Goal: Information Seeking & Learning: Compare options

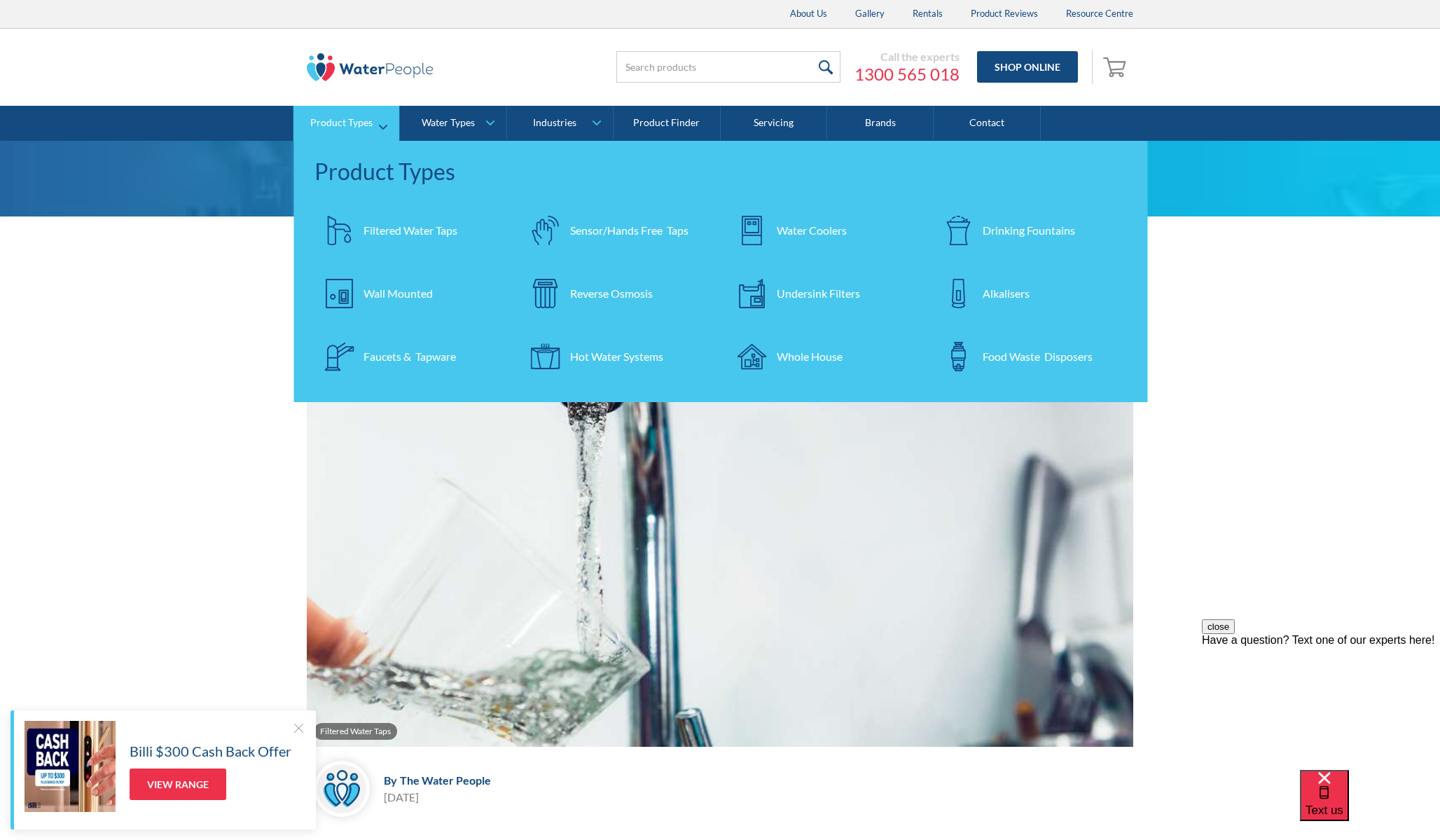
click at [432, 230] on div "Filtered Water Taps" at bounding box center [410, 230] width 94 height 17
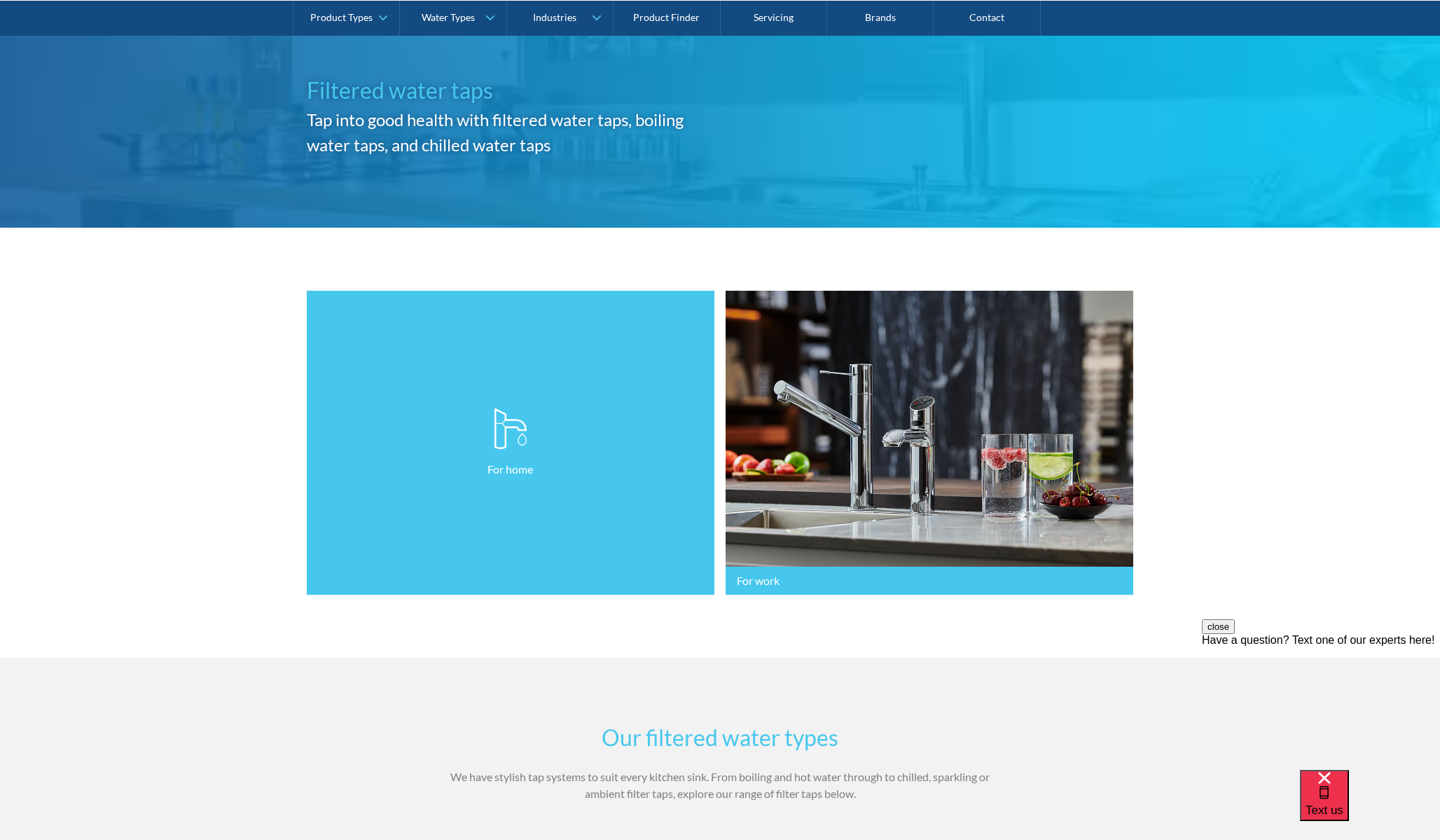
scroll to position [131, 0]
click at [475, 343] on link "For home" at bounding box center [511, 442] width 408 height 305
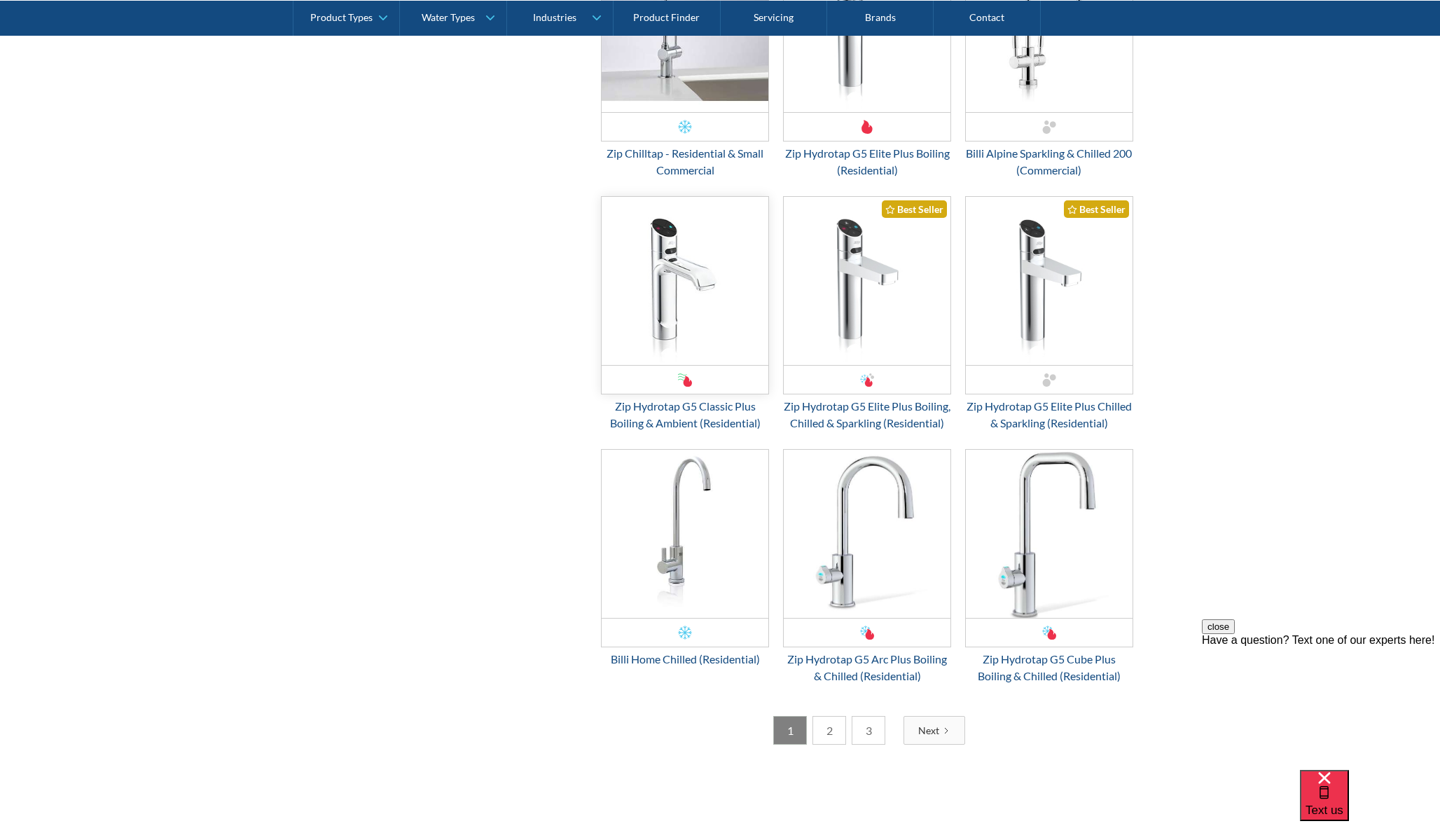
scroll to position [2366, 0]
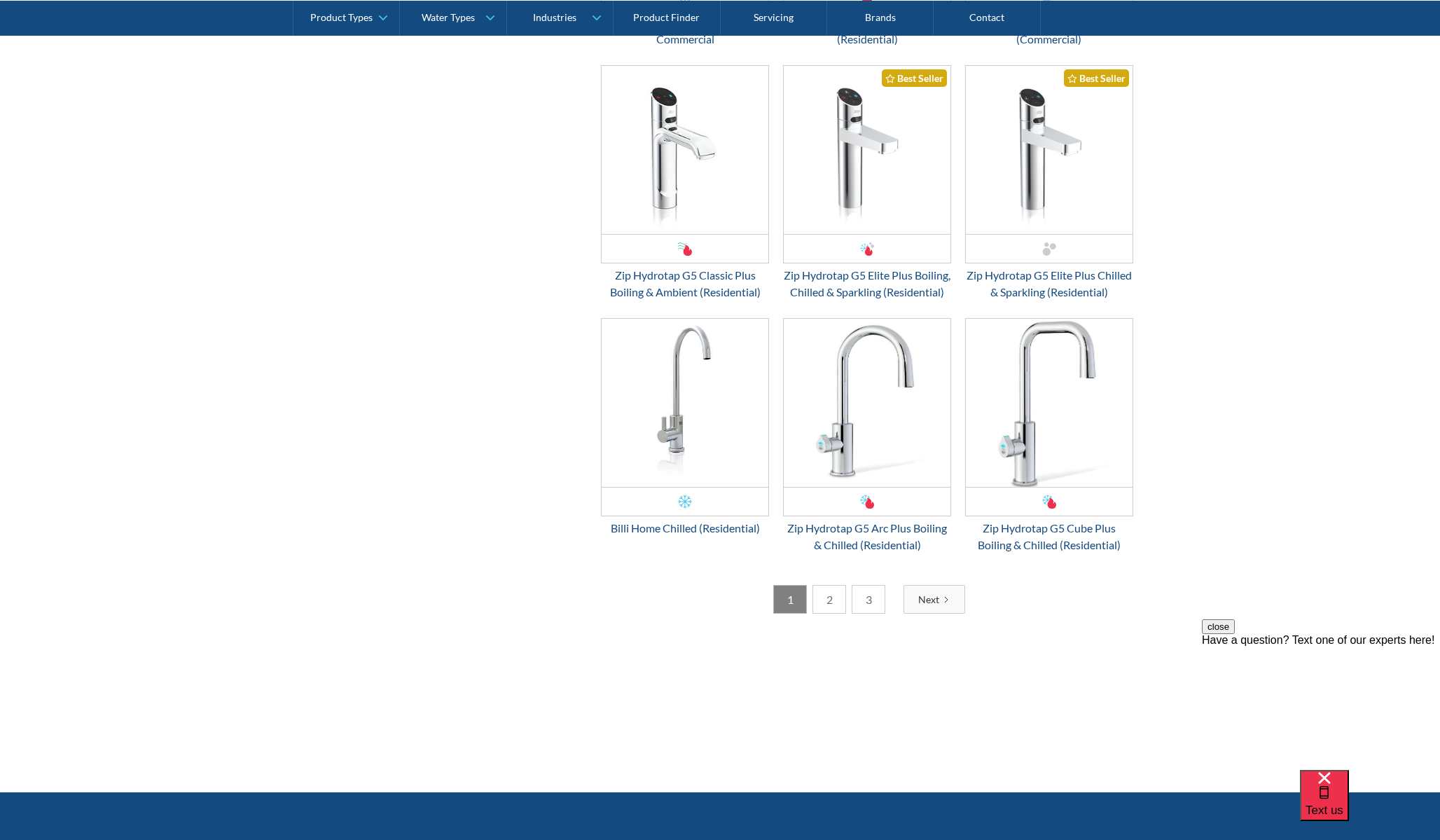
click at [827, 614] on link "2" at bounding box center [829, 599] width 33 height 29
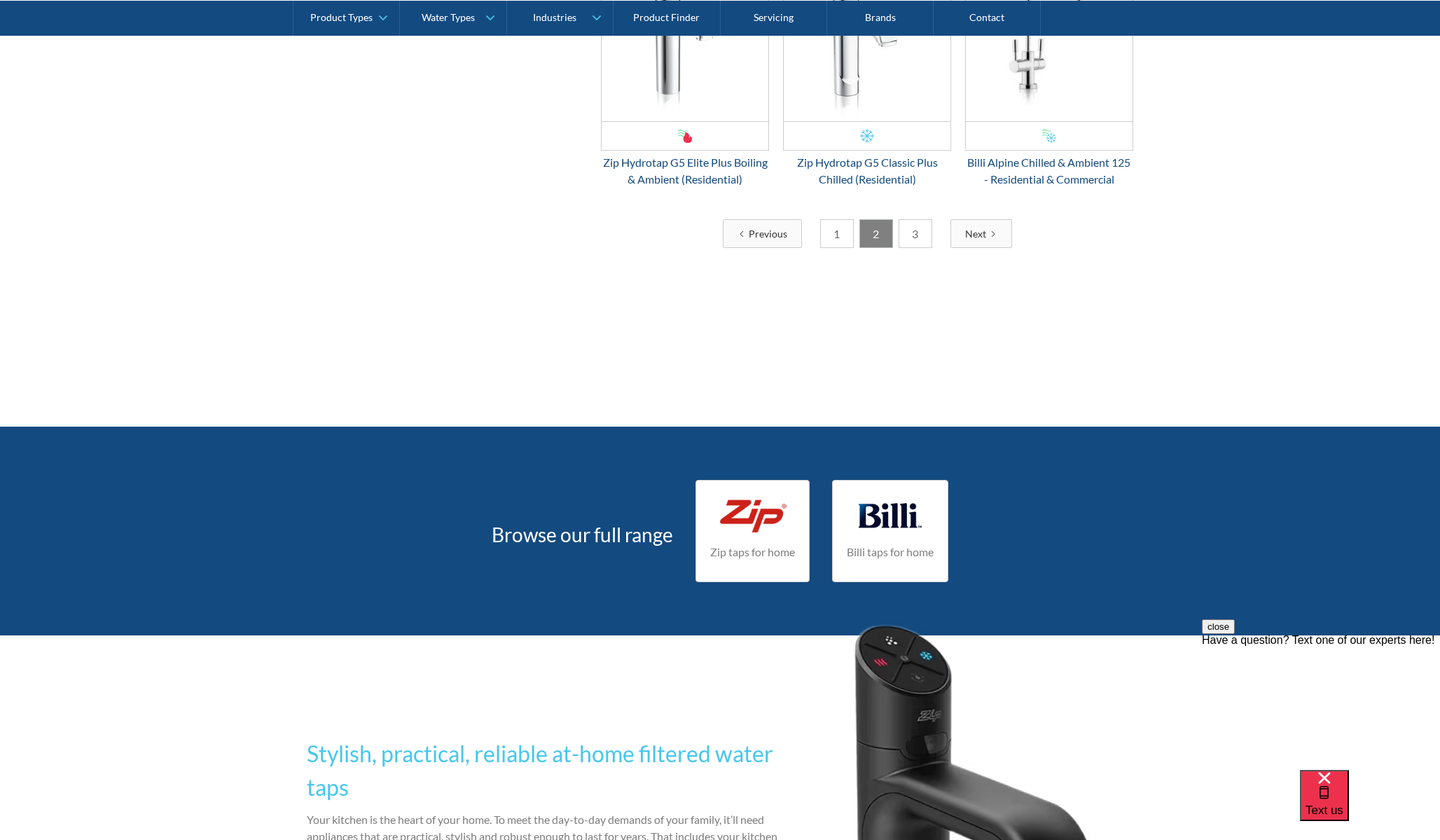
scroll to position [2725, 0]
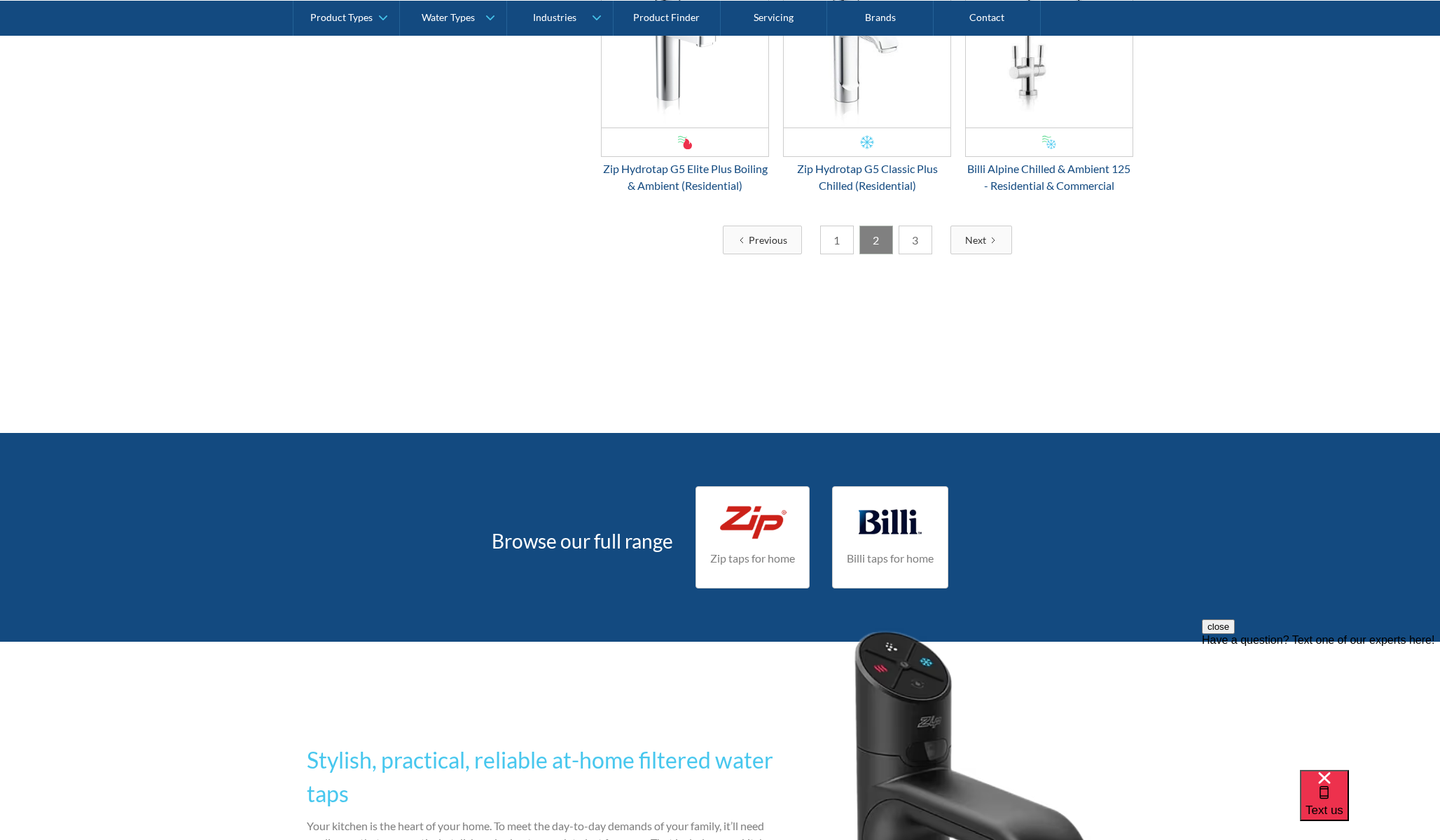
click at [916, 239] on link "3" at bounding box center [915, 239] width 33 height 29
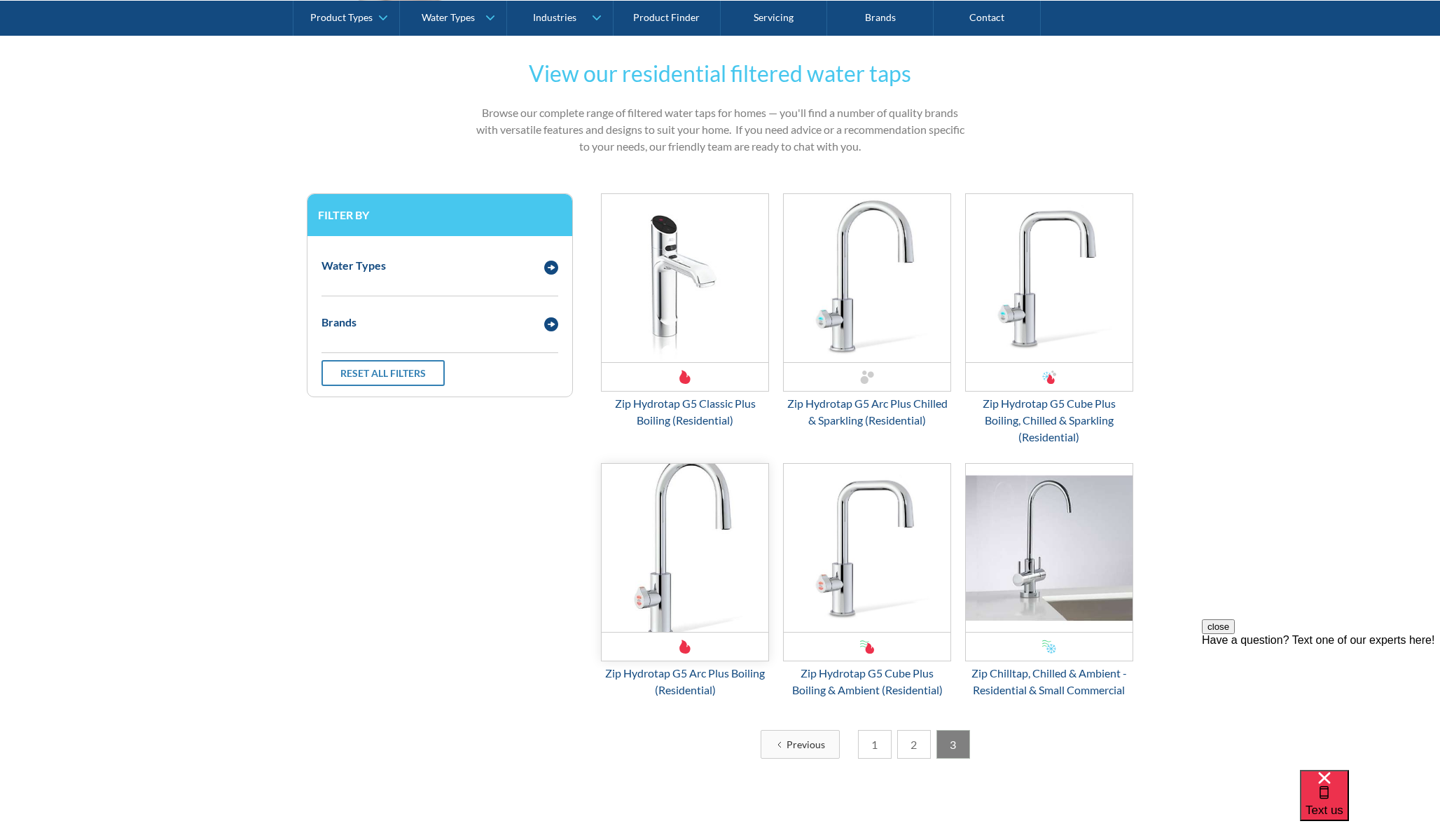
scroll to position [655, 0]
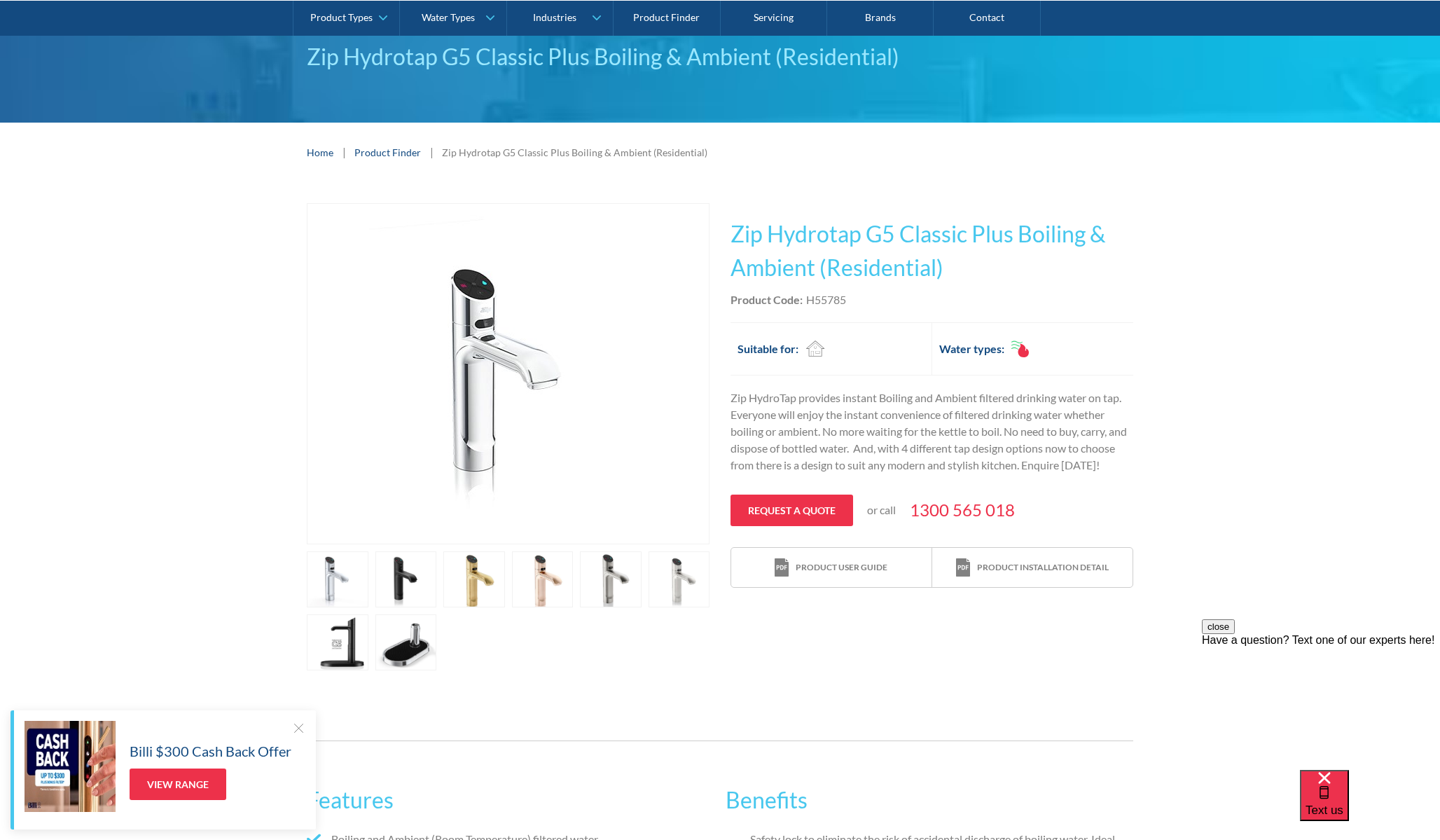
scroll to position [116, 0]
click at [412, 636] on link "open lightbox" at bounding box center [406, 642] width 62 height 56
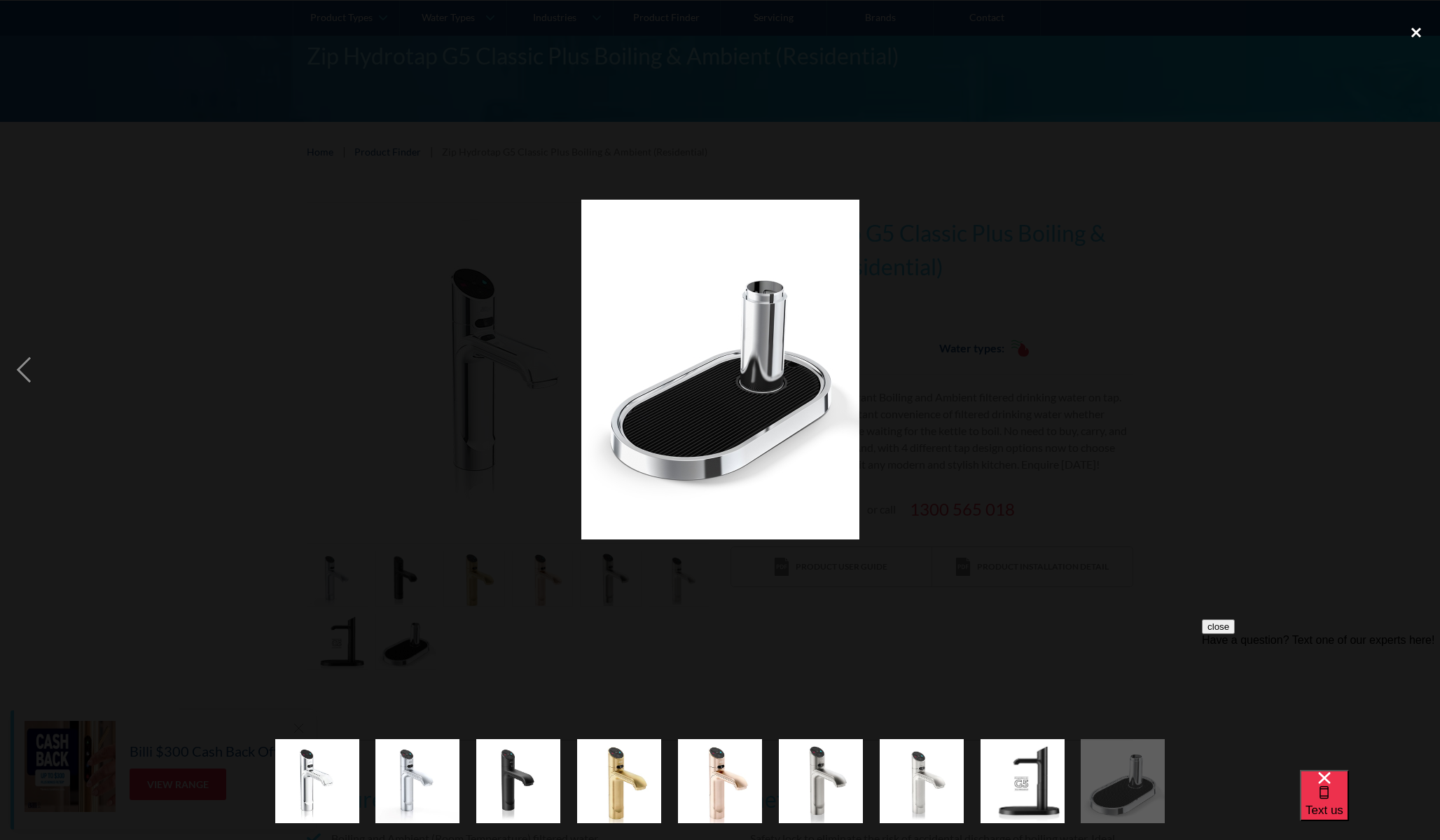
click at [1419, 29] on div "close lightbox" at bounding box center [1416, 33] width 47 height 31
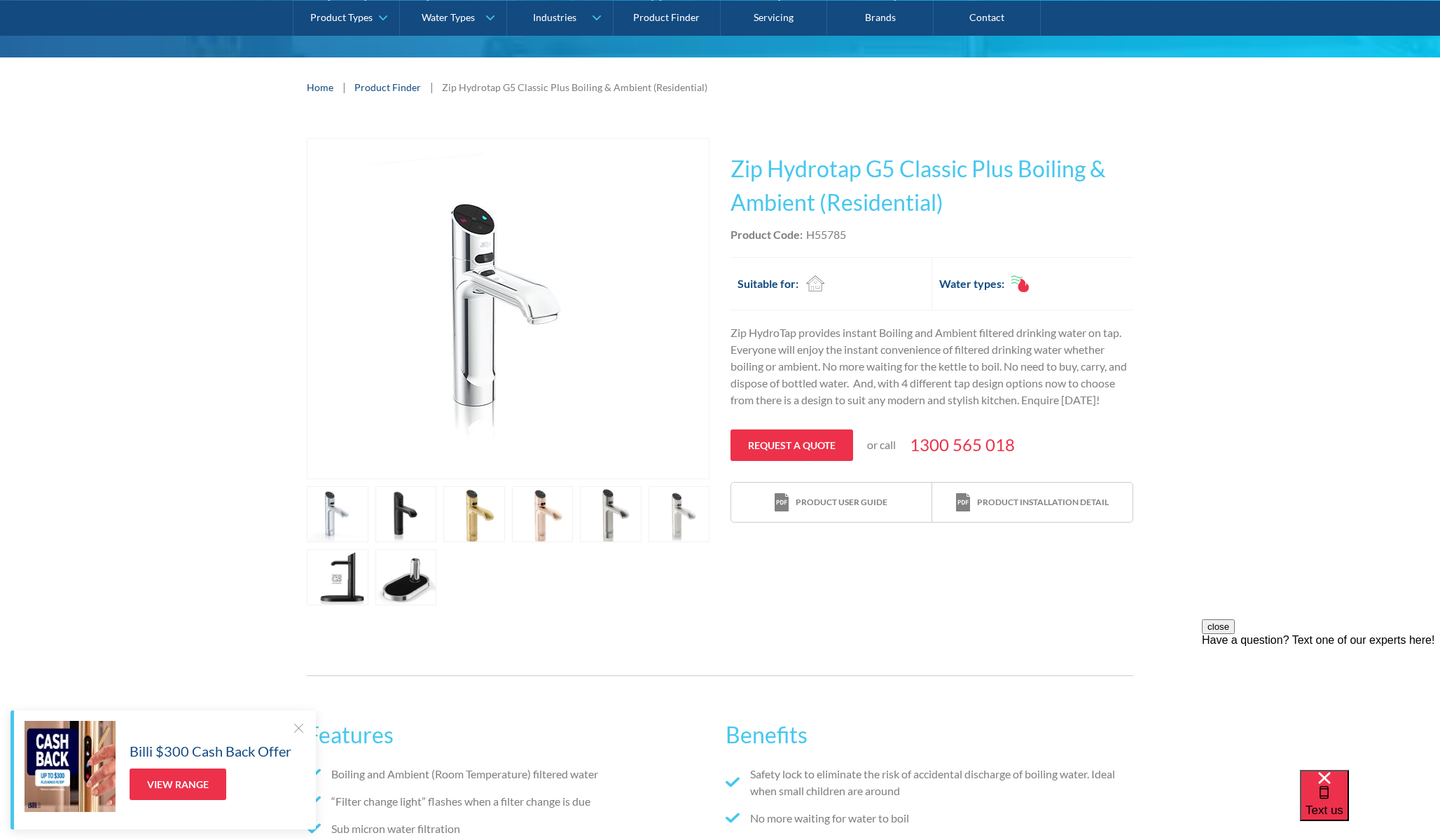
scroll to position [156, 0]
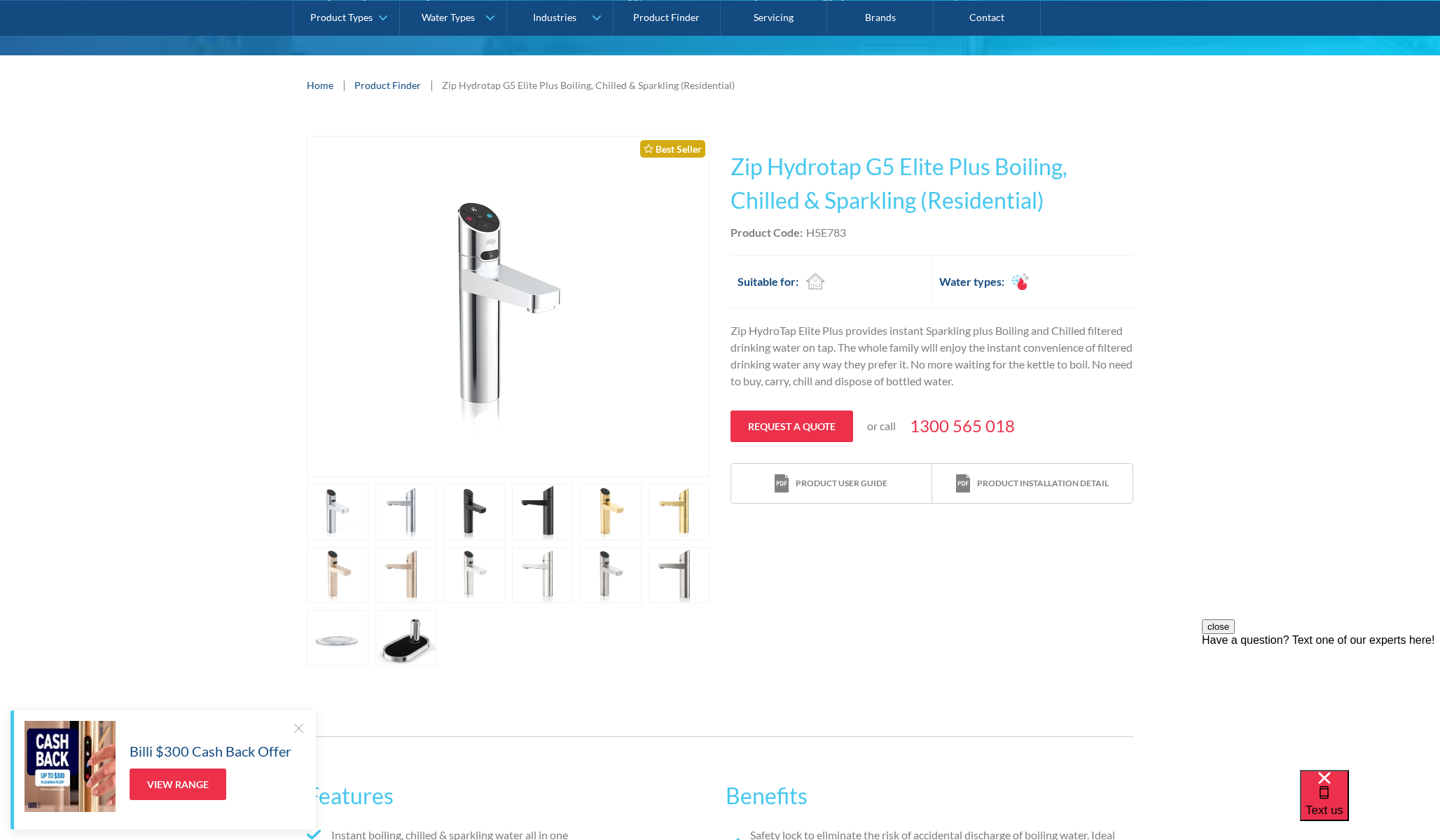
scroll to position [179, 0]
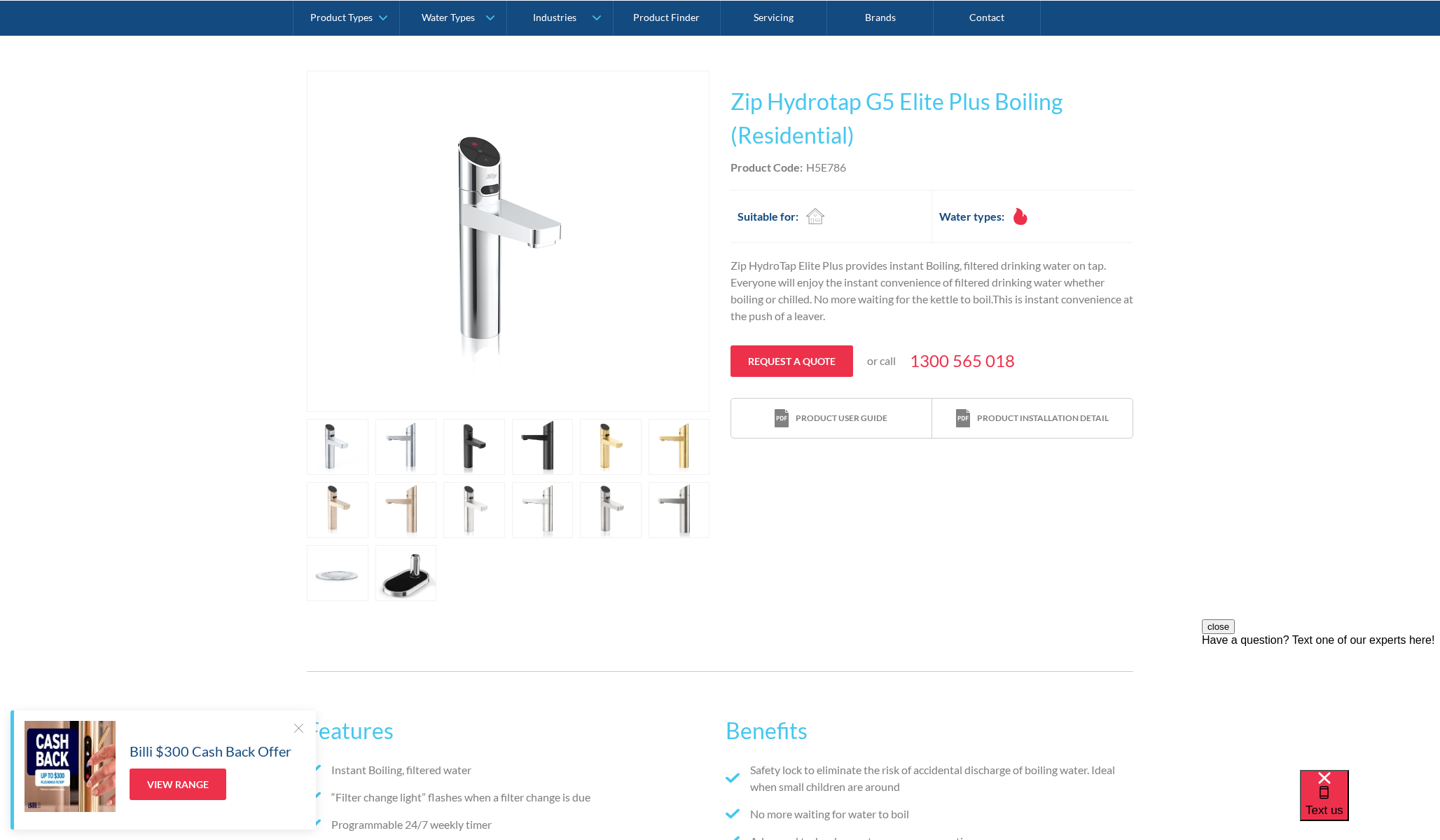
scroll to position [254, 0]
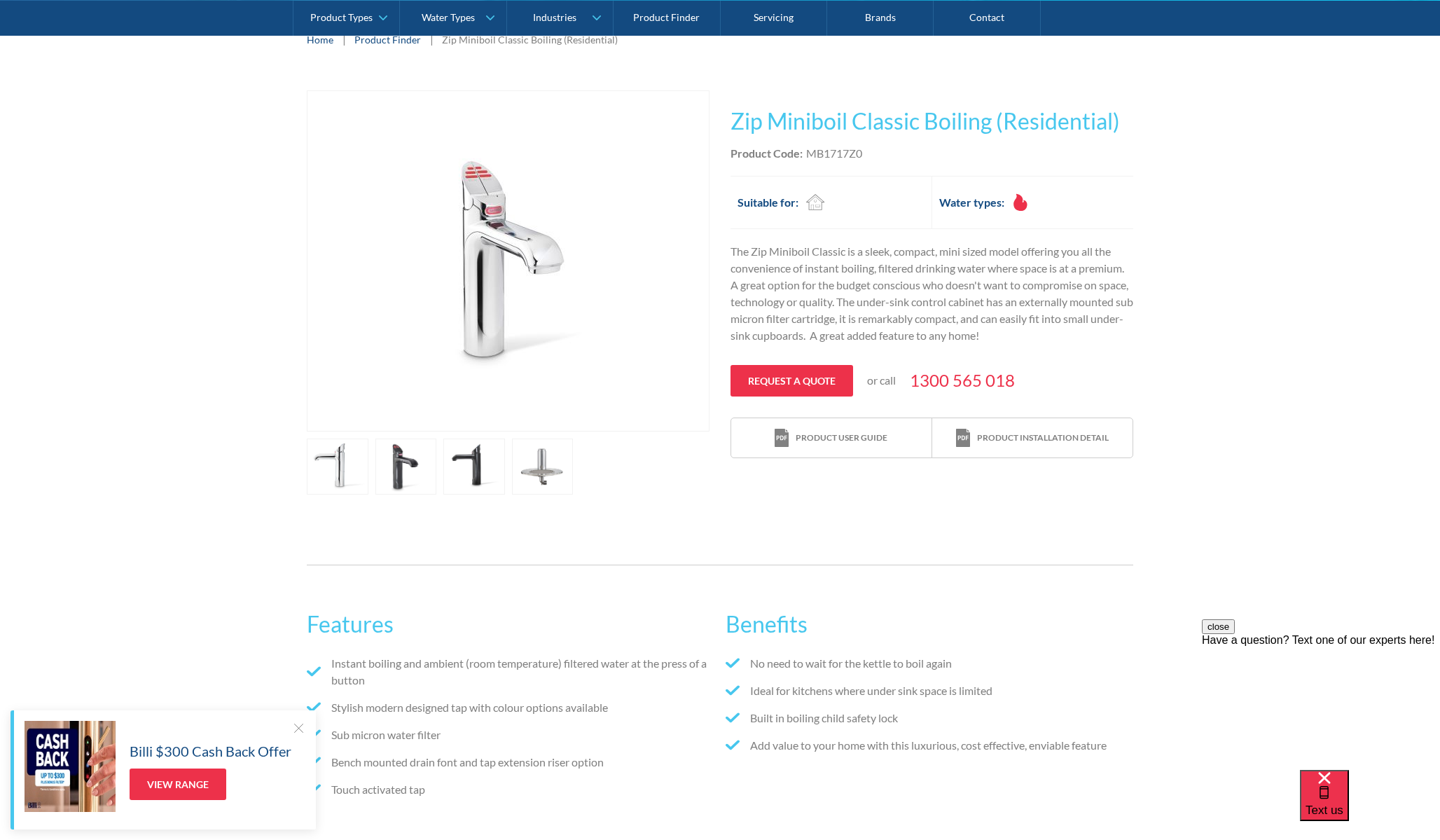
scroll to position [234, 0]
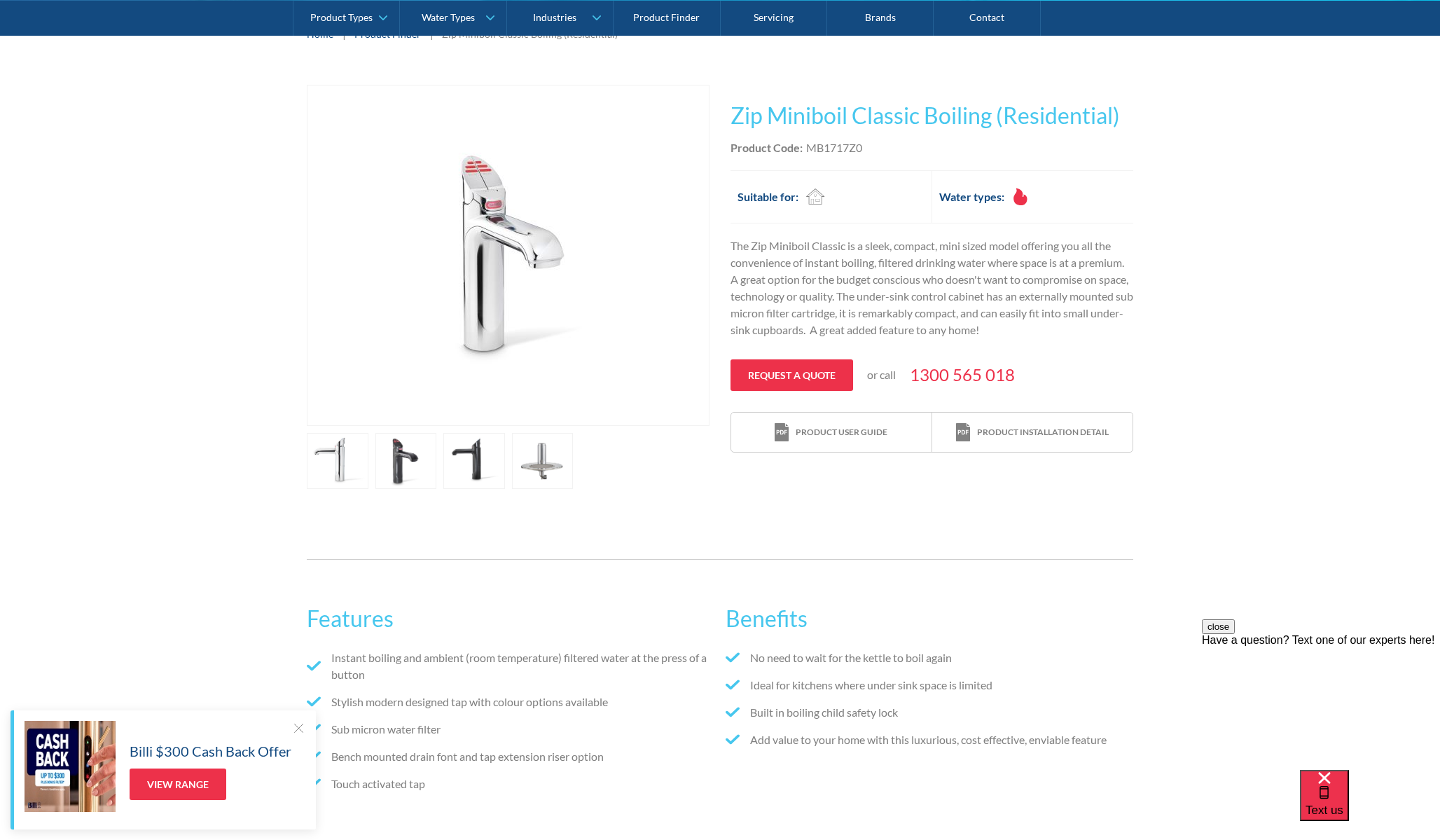
click at [414, 459] on link "open lightbox" at bounding box center [406, 461] width 62 height 56
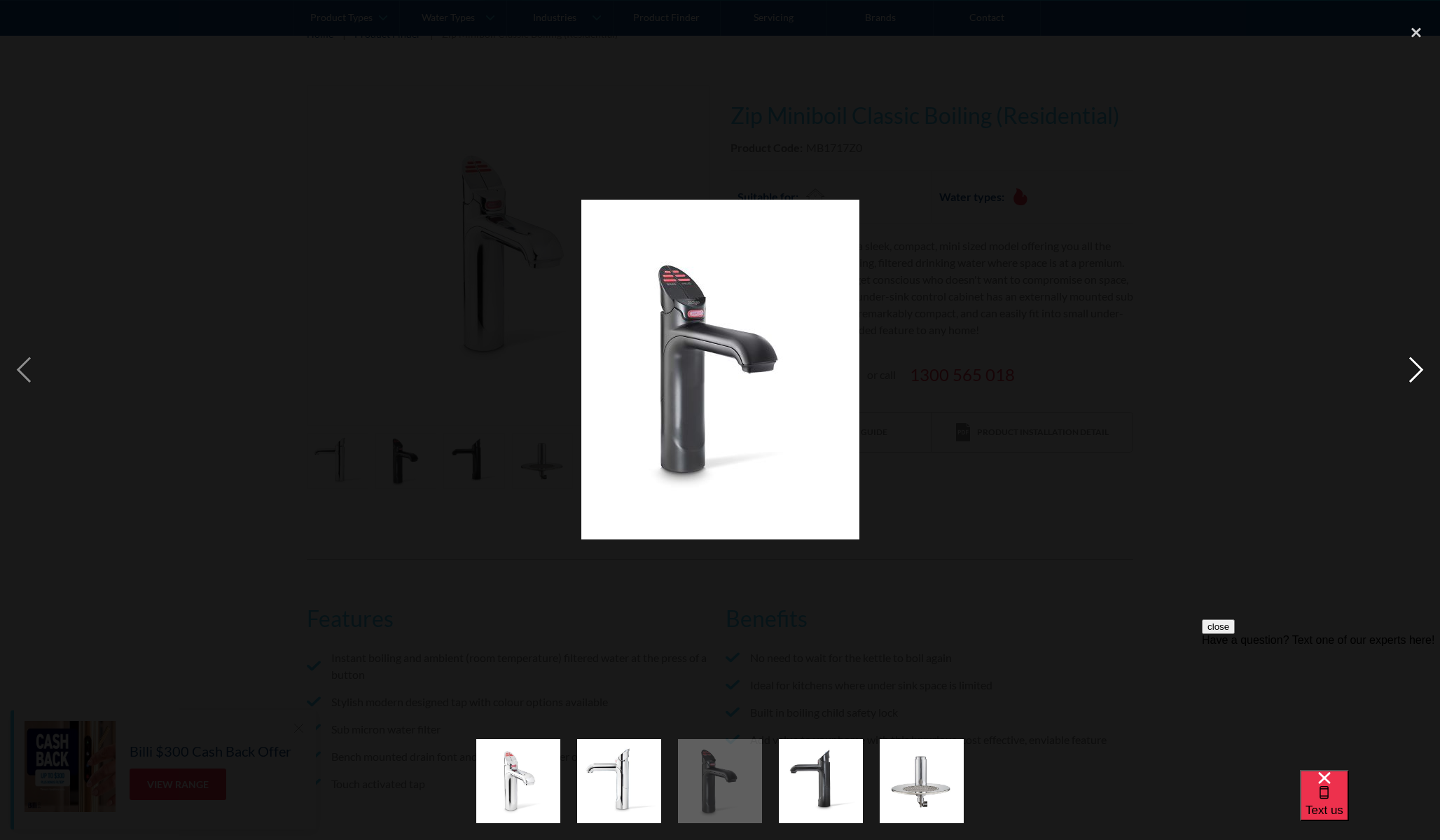
click at [1419, 368] on div "next image" at bounding box center [1416, 369] width 47 height 705
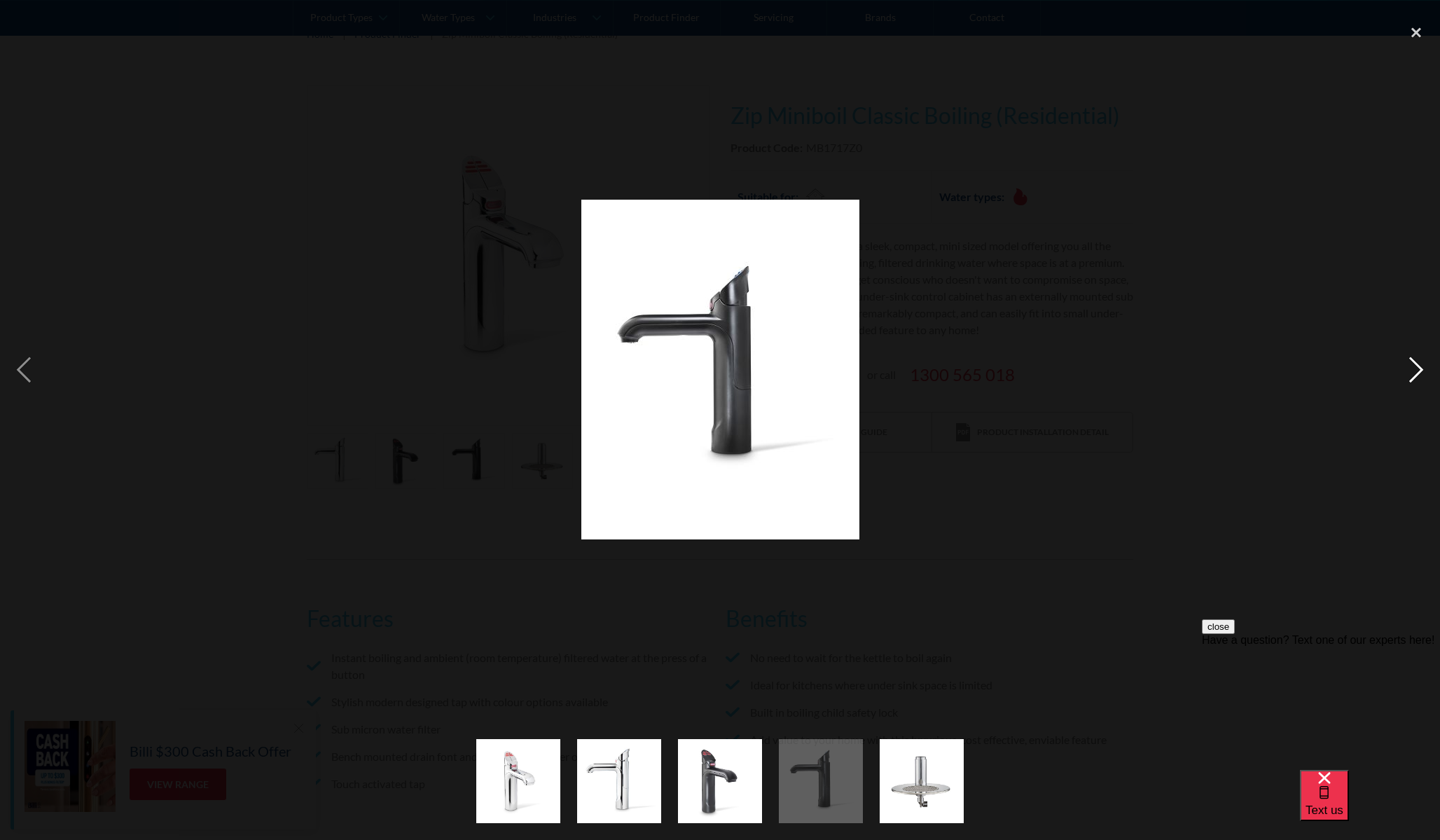
click at [1419, 368] on div "next image" at bounding box center [1416, 369] width 47 height 705
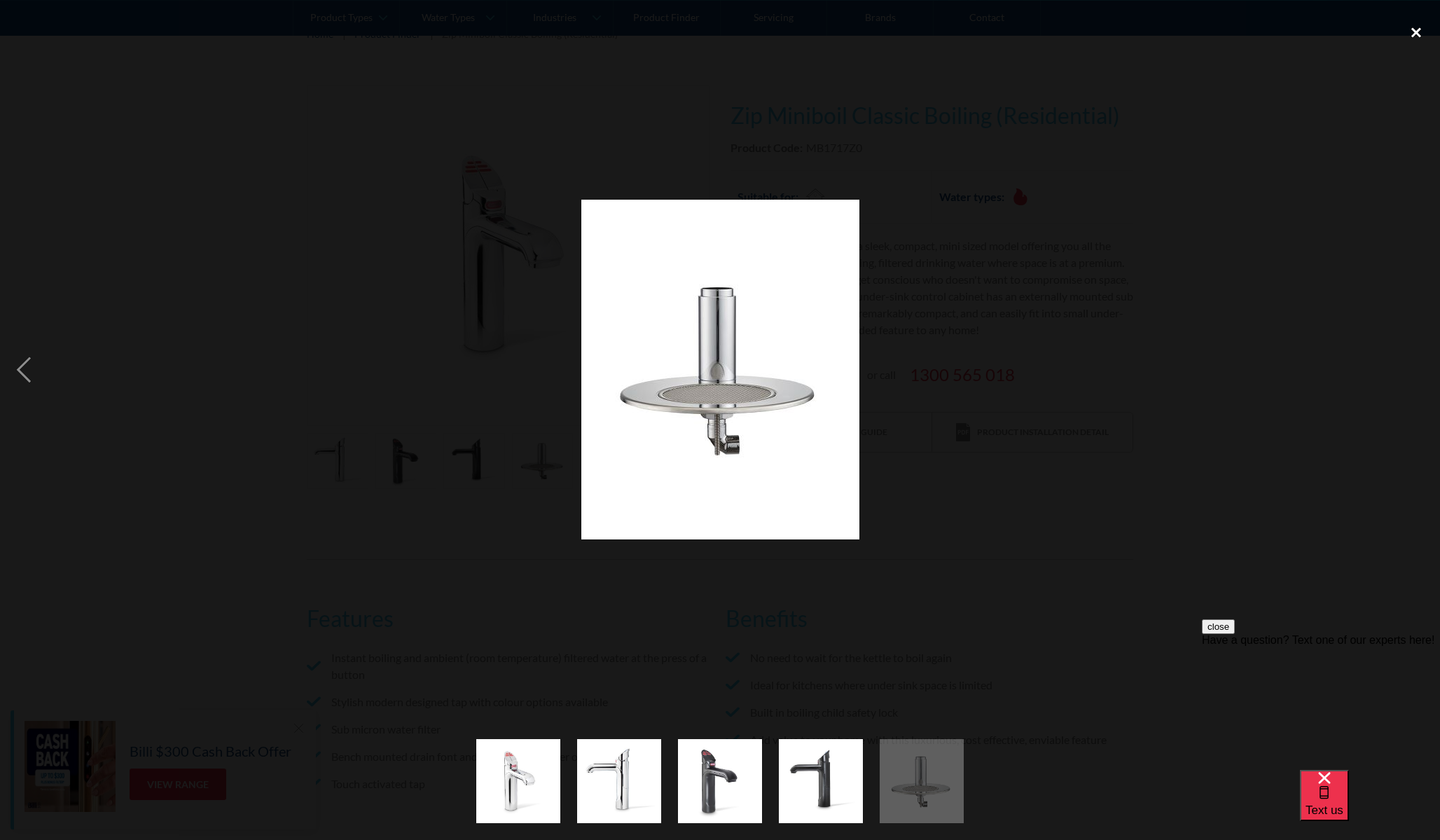
click at [1416, 27] on div "close lightbox" at bounding box center [1416, 33] width 47 height 31
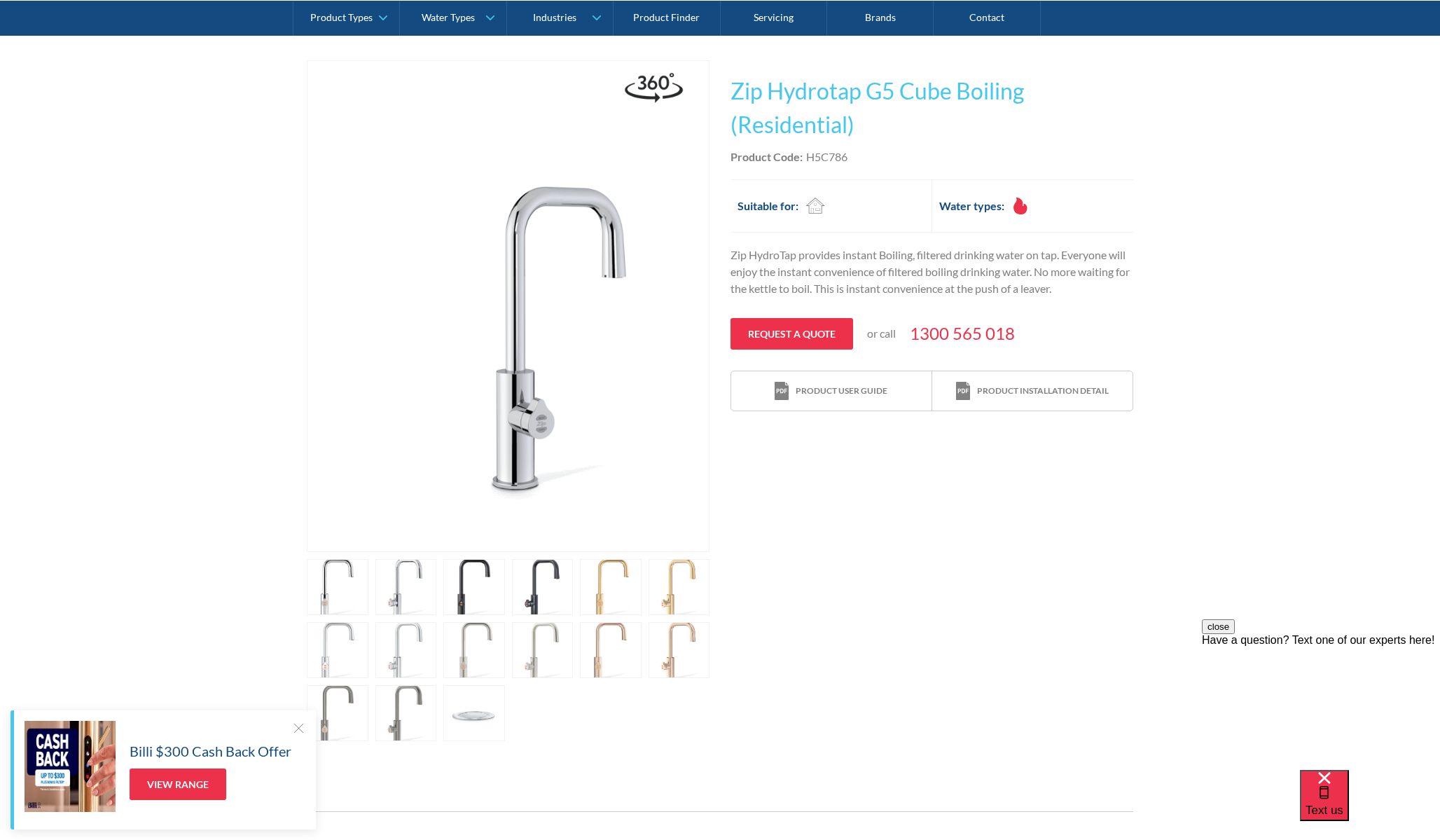
scroll to position [258, 0]
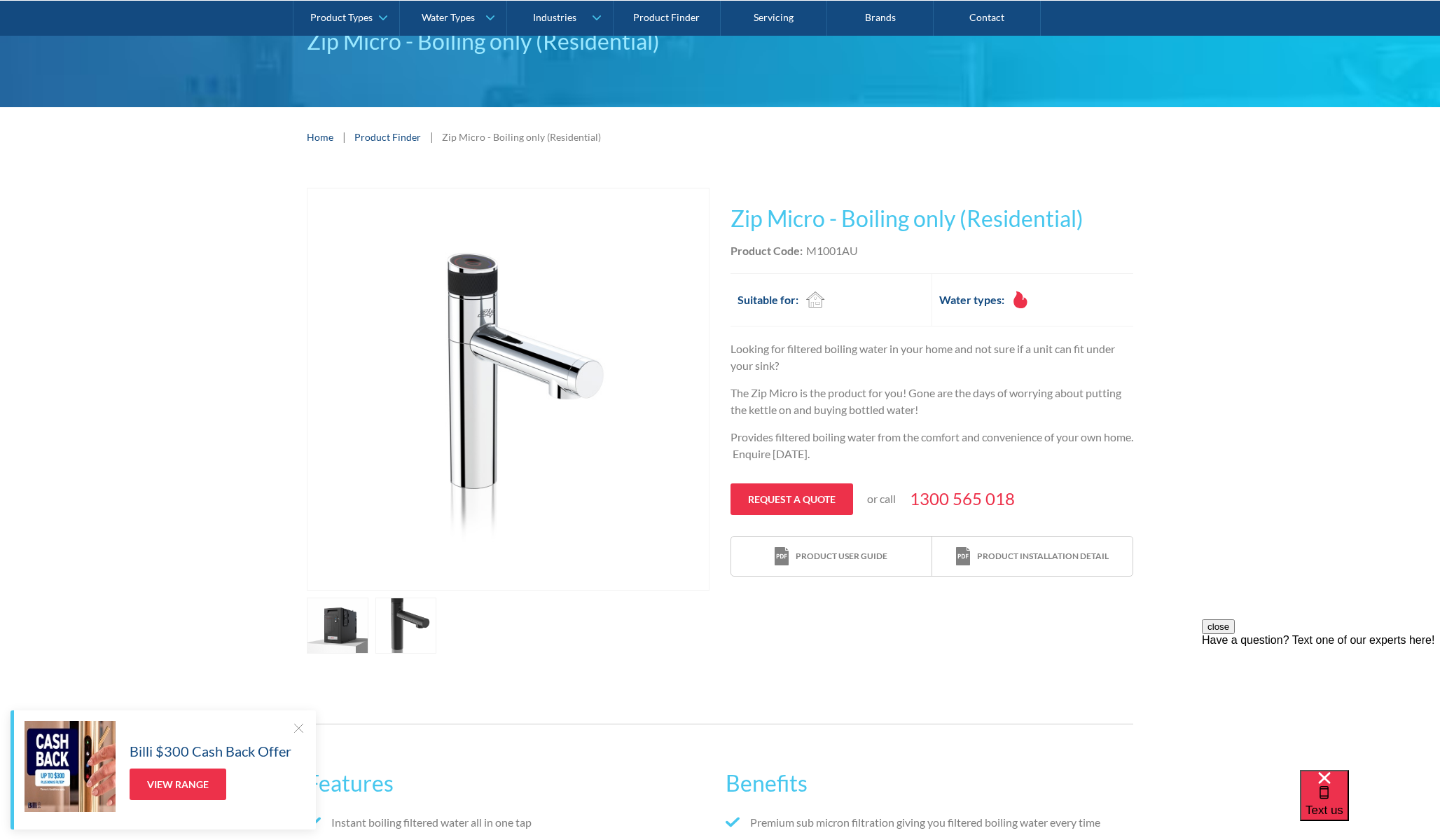
scroll to position [138, 0]
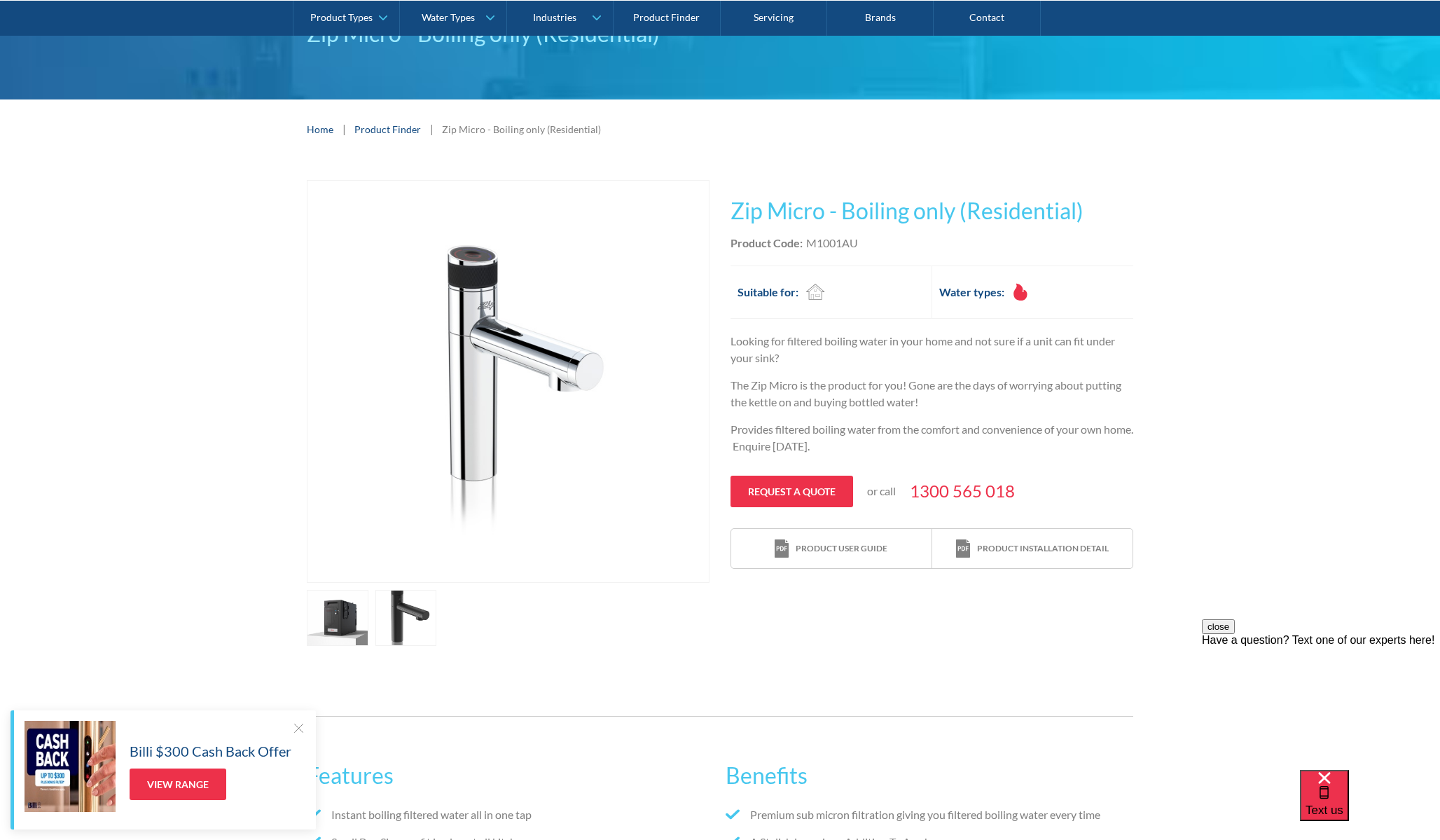
click at [354, 615] on link "open lightbox" at bounding box center [337, 618] width 62 height 56
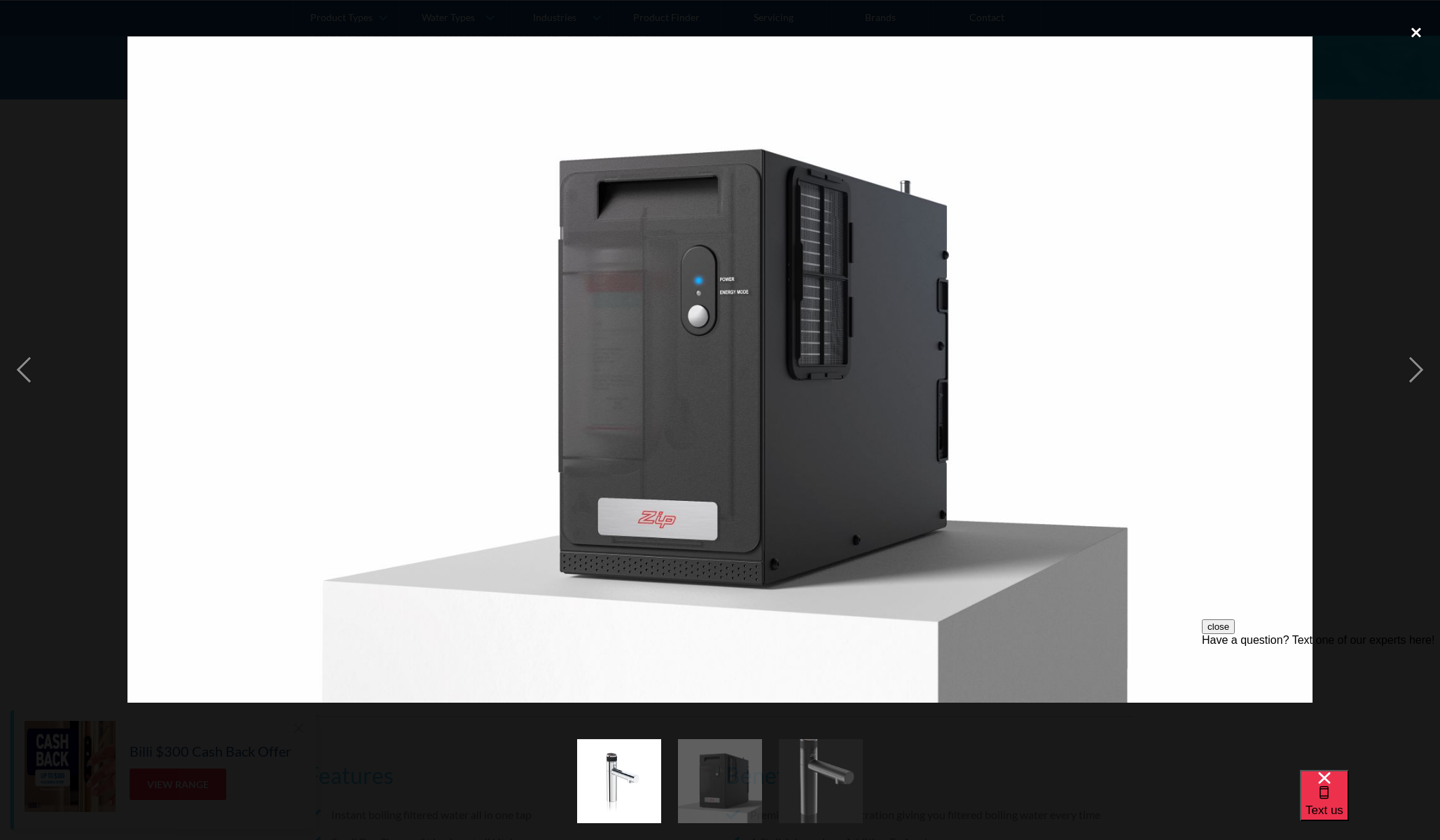
click at [1418, 30] on div "close lightbox" at bounding box center [1416, 33] width 47 height 31
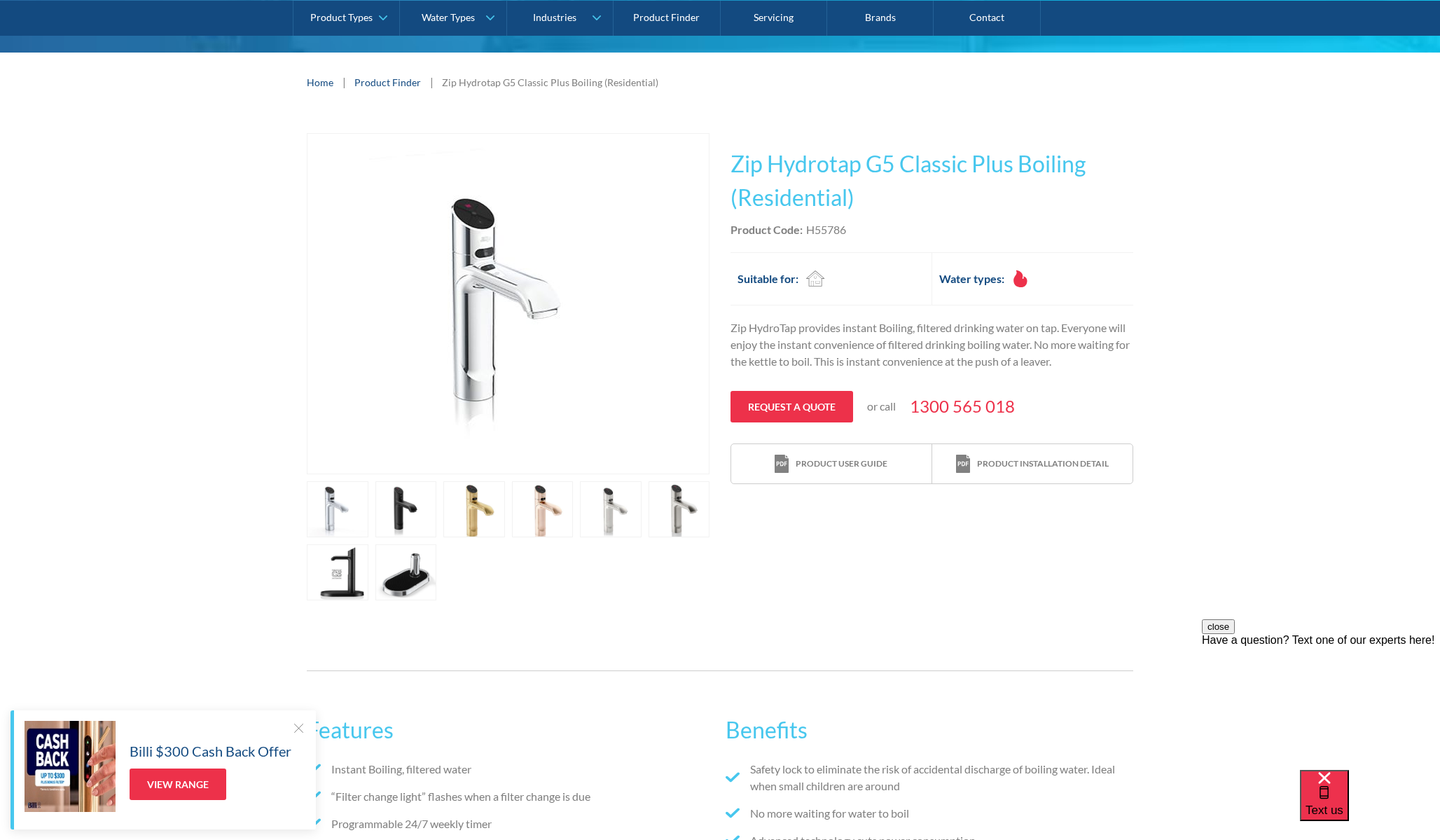
scroll to position [191, 0]
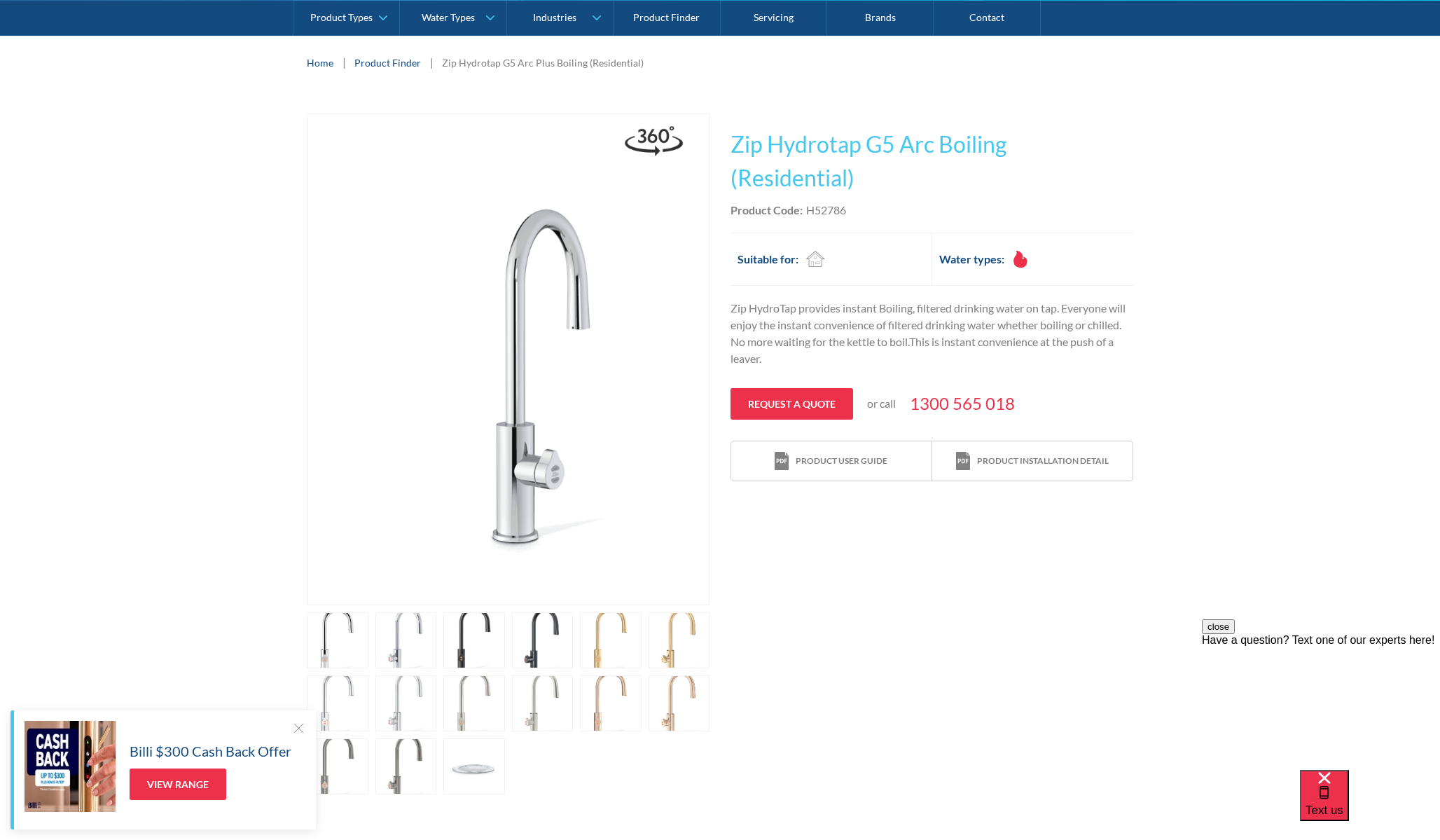
scroll to position [209, 0]
